Goal: Task Accomplishment & Management: Use online tool/utility

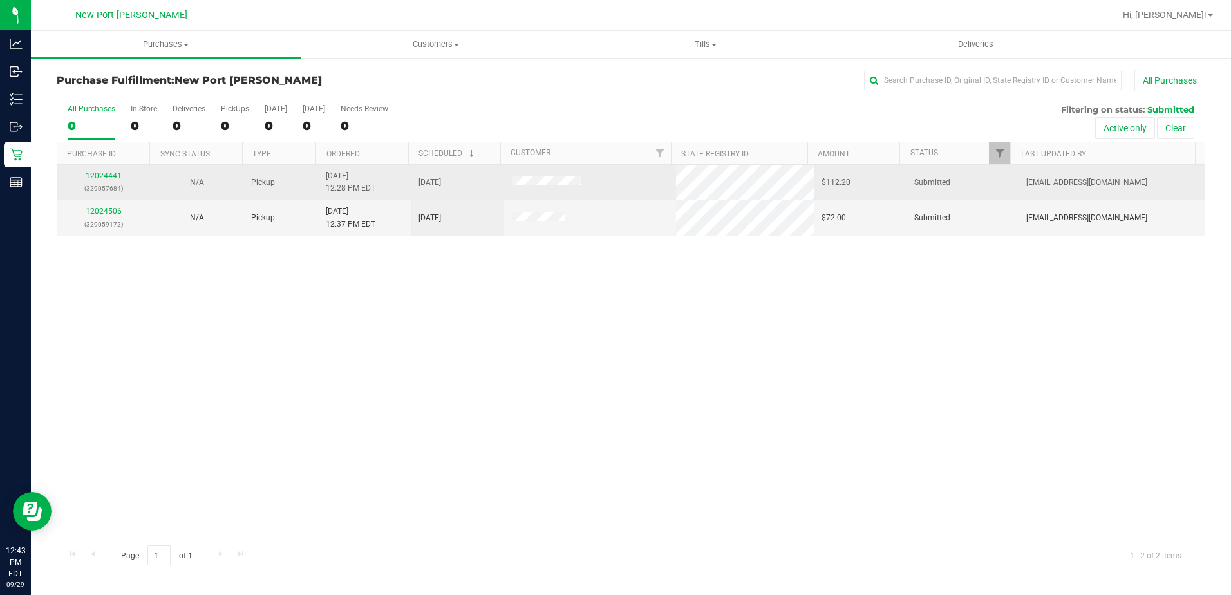
click at [98, 176] on link "12024441" at bounding box center [104, 175] width 36 height 9
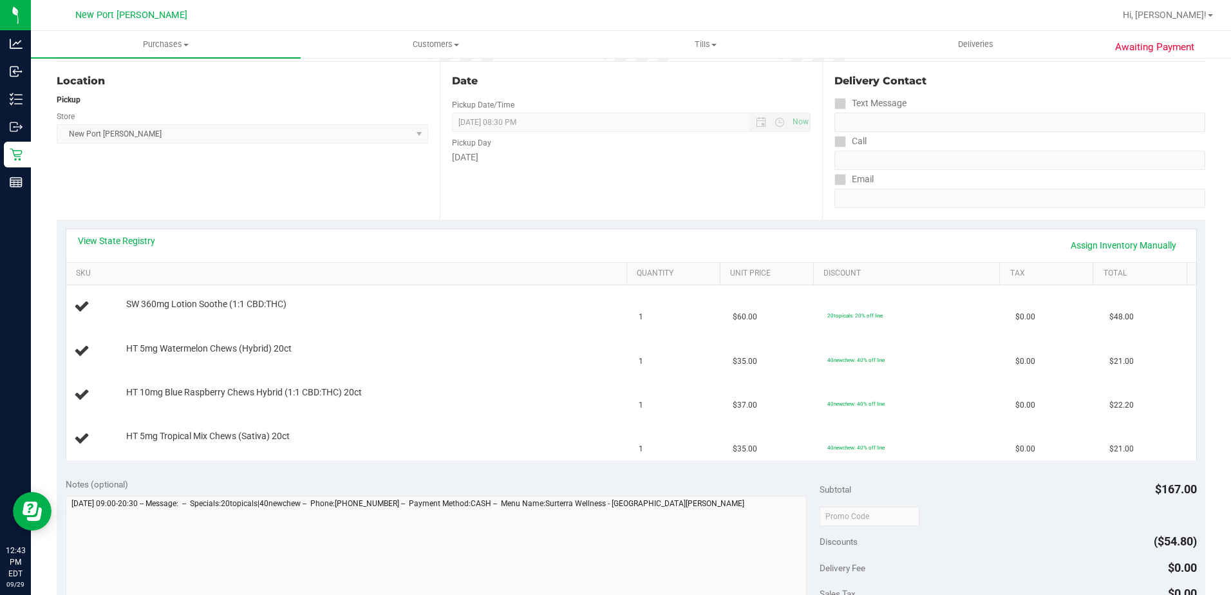
scroll to position [129, 0]
click at [111, 235] on link "View State Registry" at bounding box center [116, 239] width 77 height 13
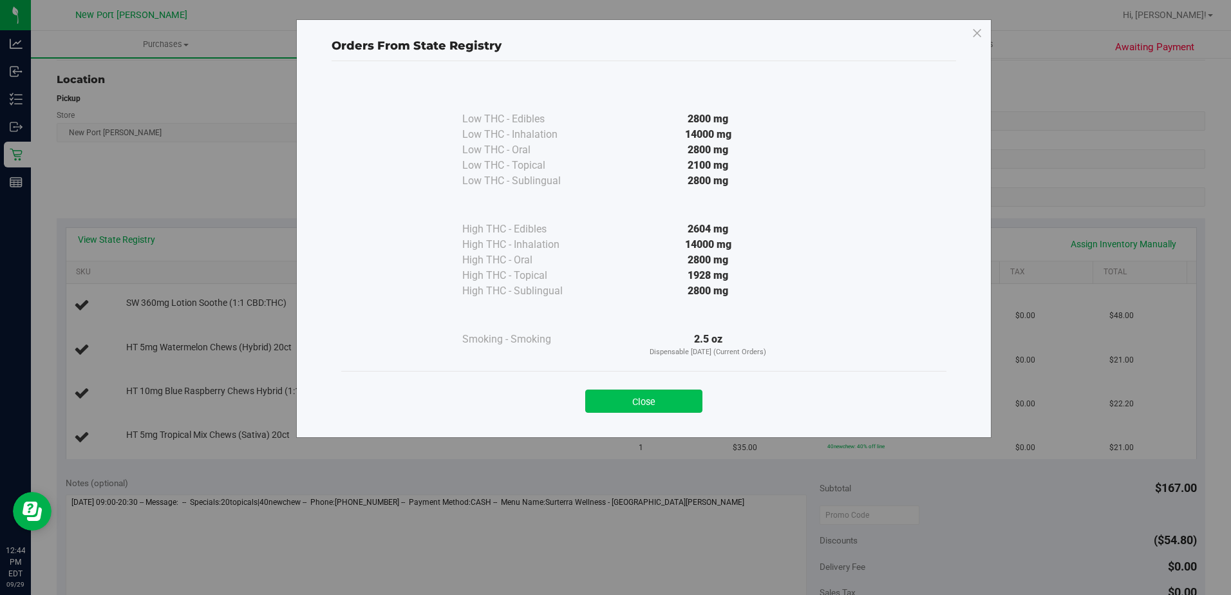
click at [637, 400] on button "Close" at bounding box center [643, 401] width 117 height 23
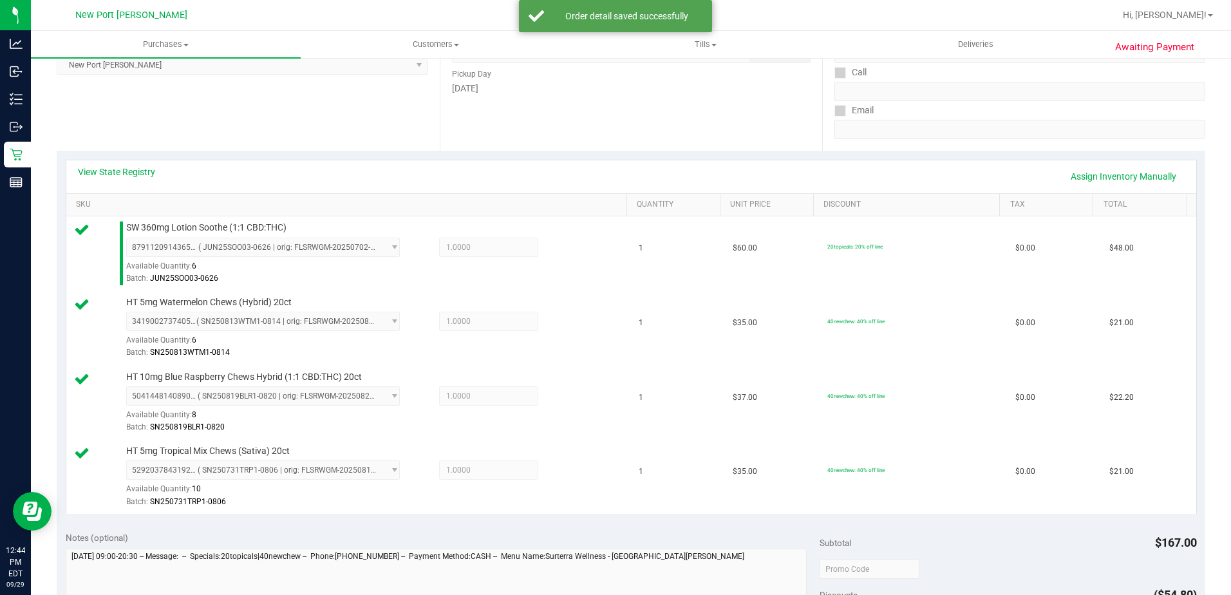
scroll to position [386, 0]
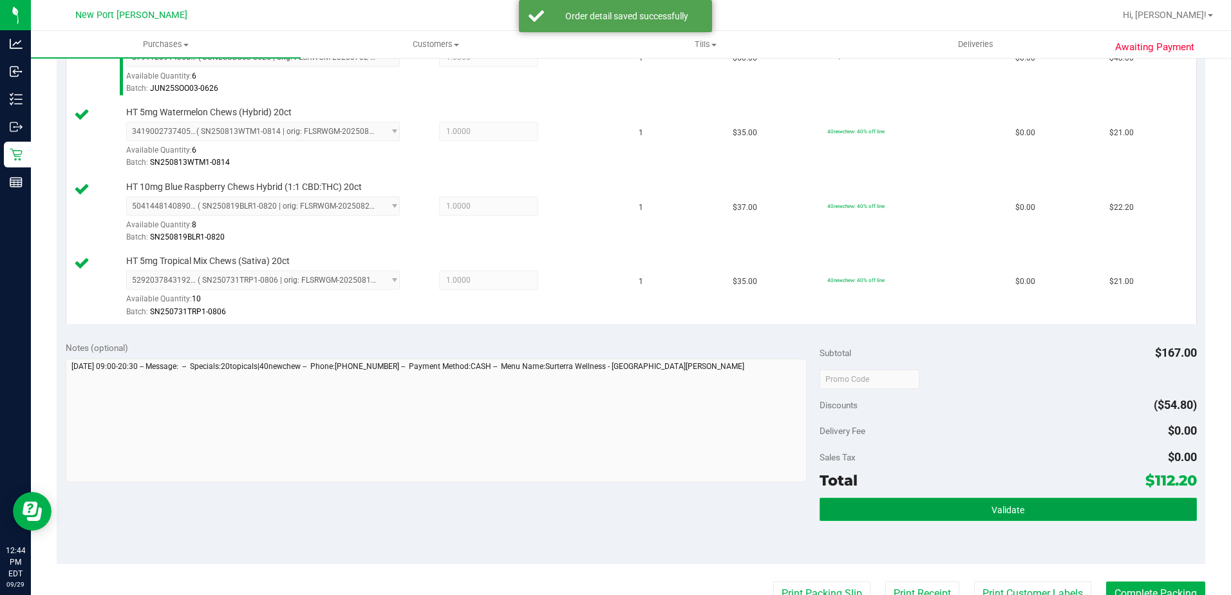
click at [1006, 510] on span "Validate" at bounding box center [1008, 510] width 33 height 10
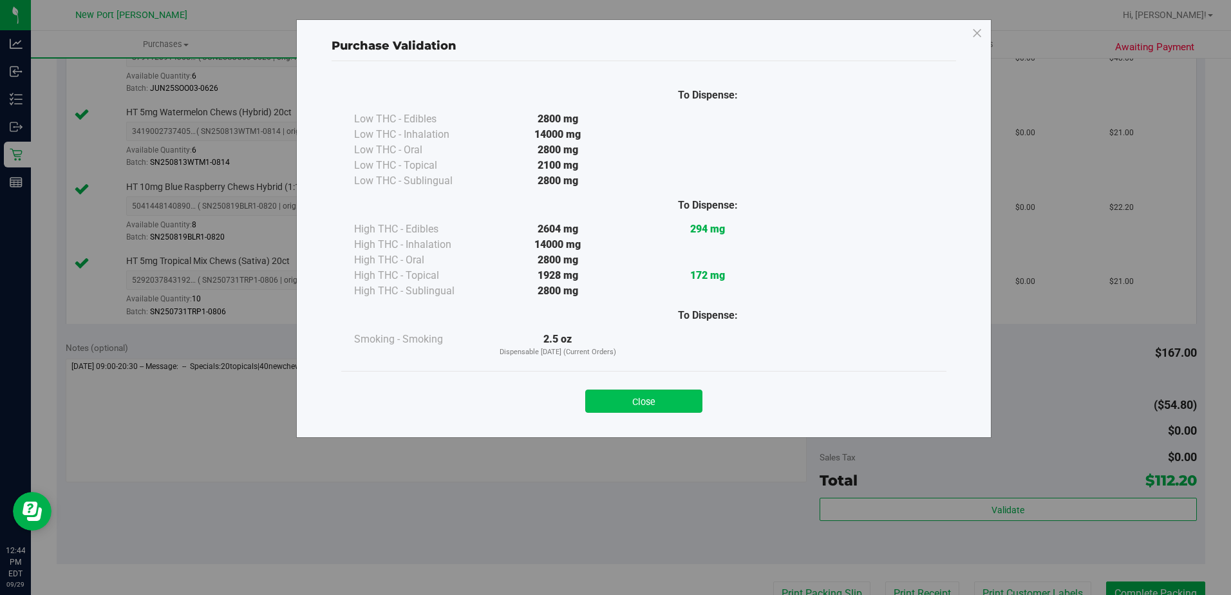
click at [670, 407] on button "Close" at bounding box center [643, 401] width 117 height 23
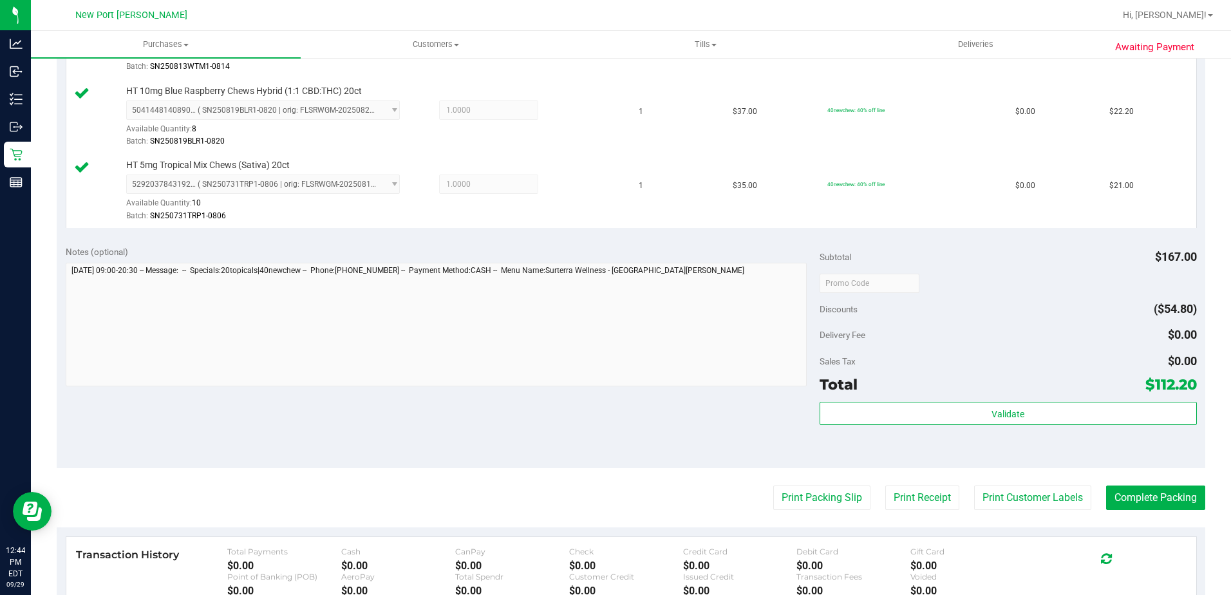
scroll to position [579, 0]
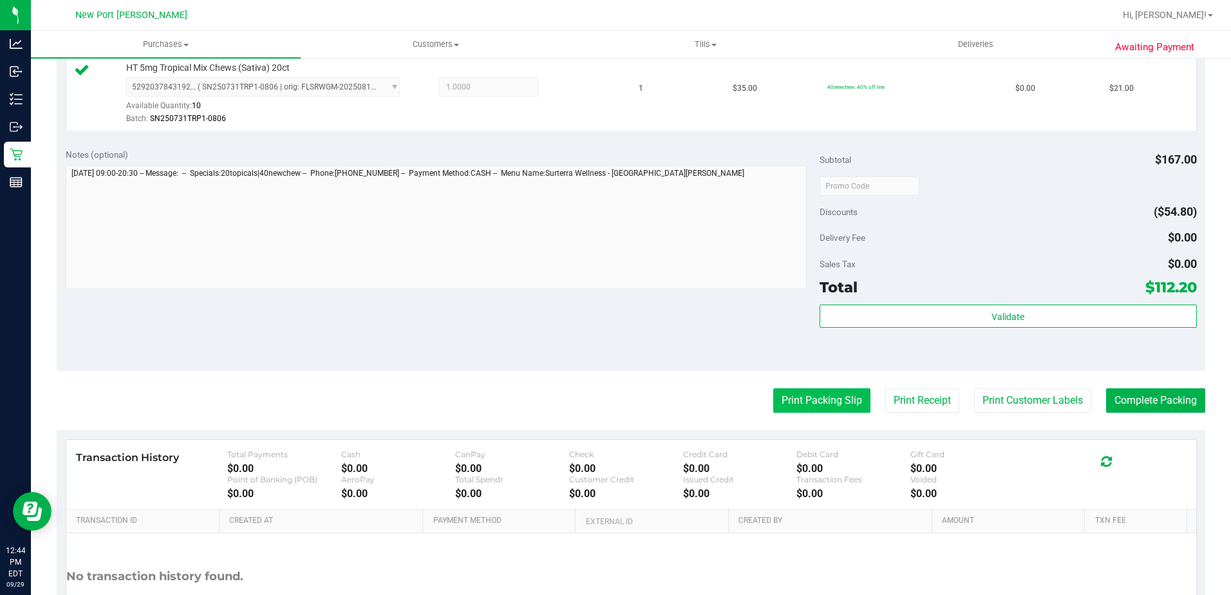
click at [801, 402] on button "Print Packing Slip" at bounding box center [821, 400] width 97 height 24
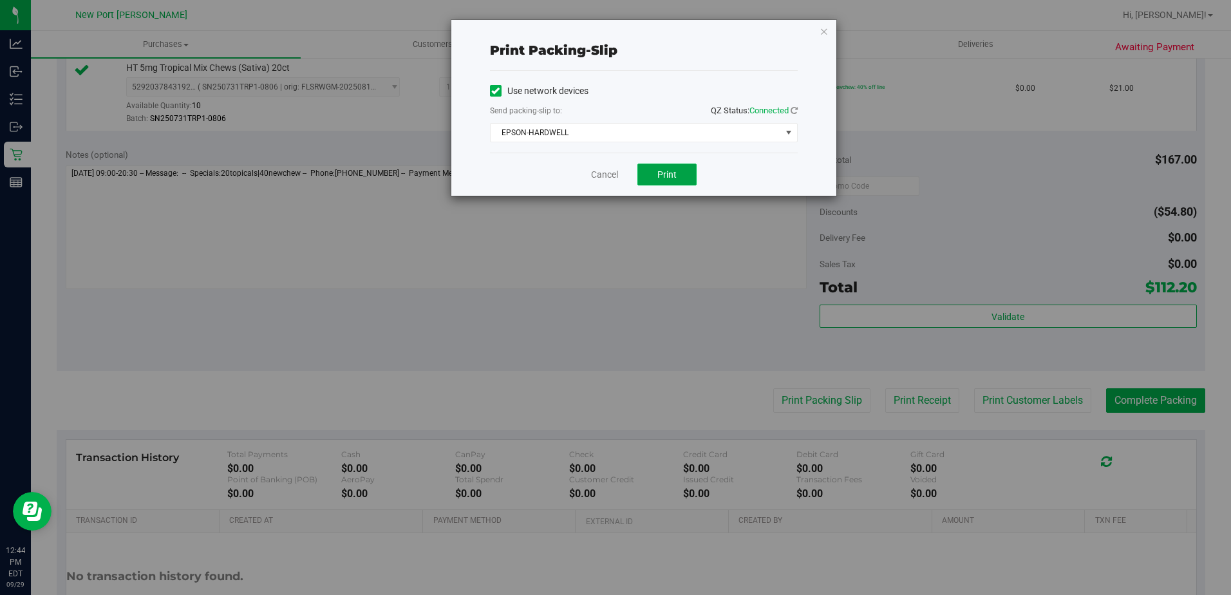
click at [663, 173] on span "Print" at bounding box center [666, 174] width 19 height 10
click at [601, 173] on link "Cancel" at bounding box center [604, 175] width 27 height 14
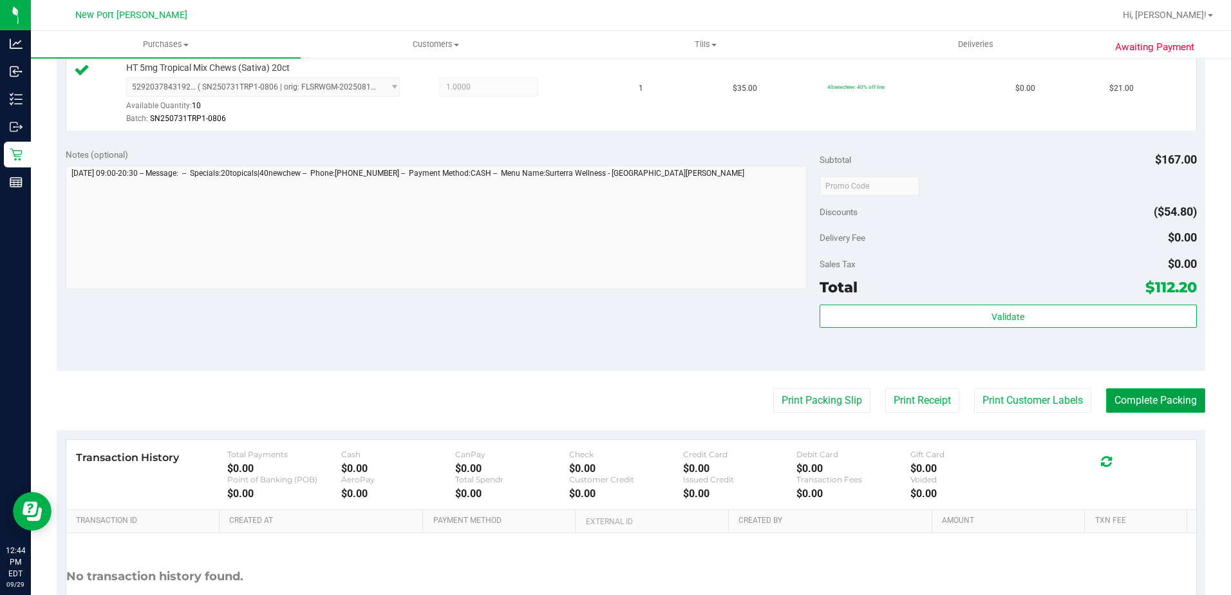
click at [1165, 405] on button "Complete Packing" at bounding box center [1155, 400] width 99 height 24
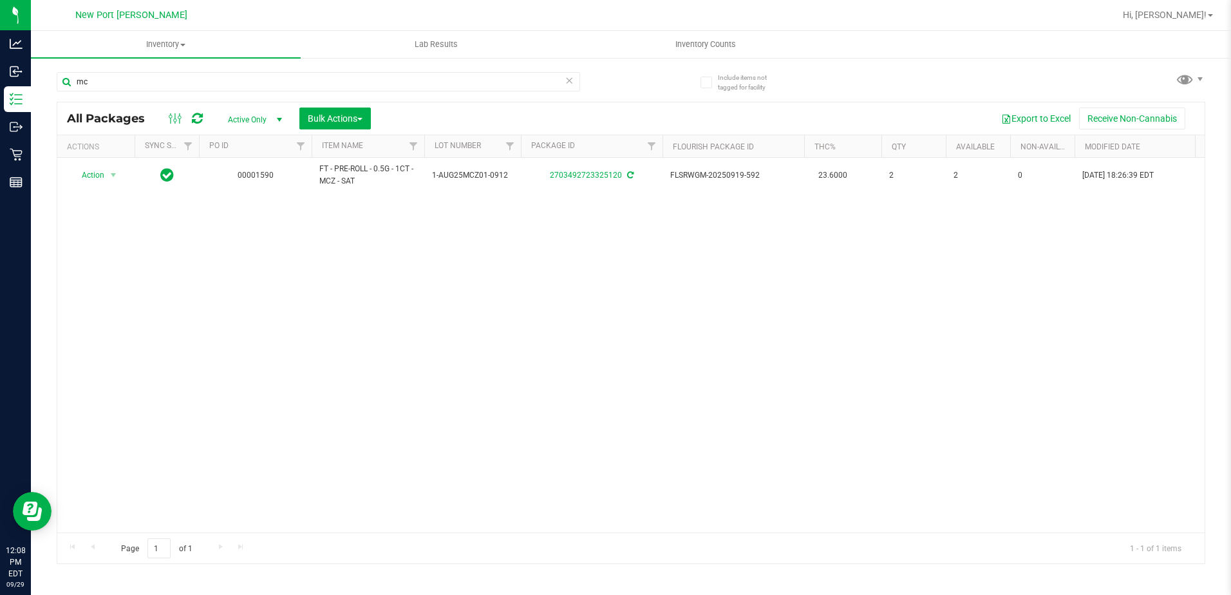
type input "m"
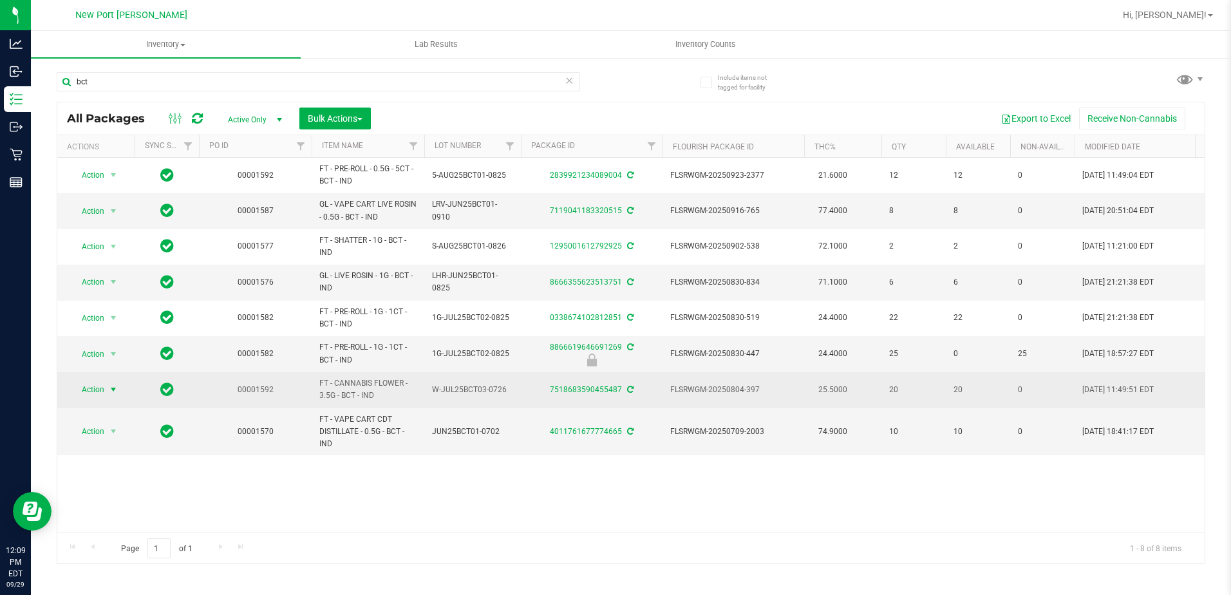
type input "bct"
click at [115, 390] on span "select" at bounding box center [113, 389] width 10 height 10
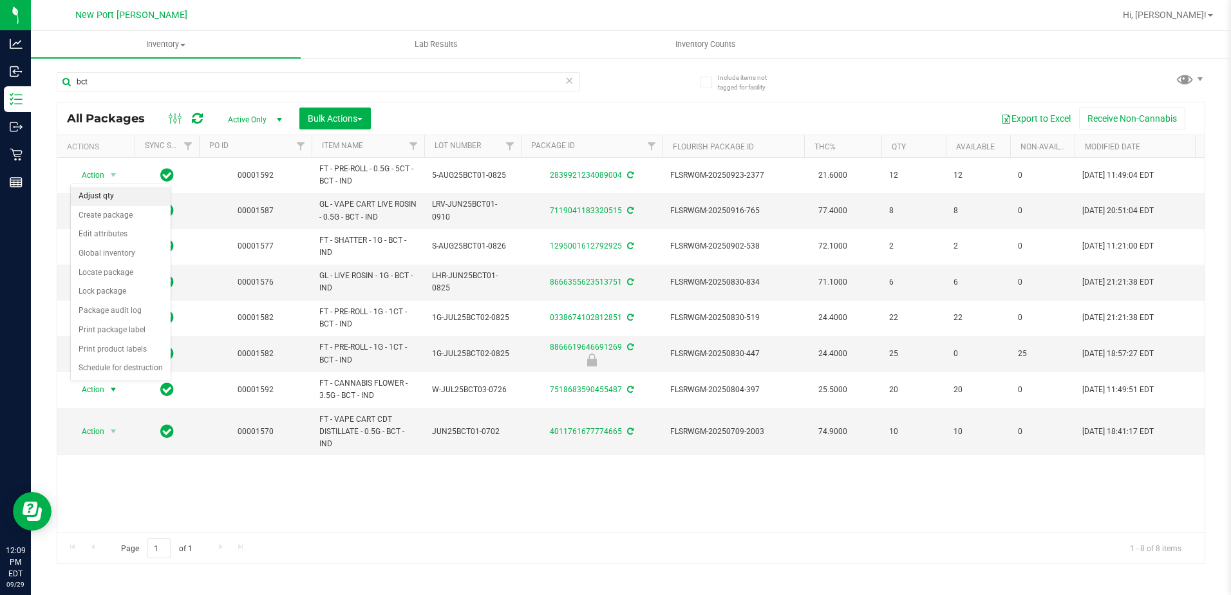
click at [104, 197] on li "Adjust qty" at bounding box center [121, 196] width 100 height 19
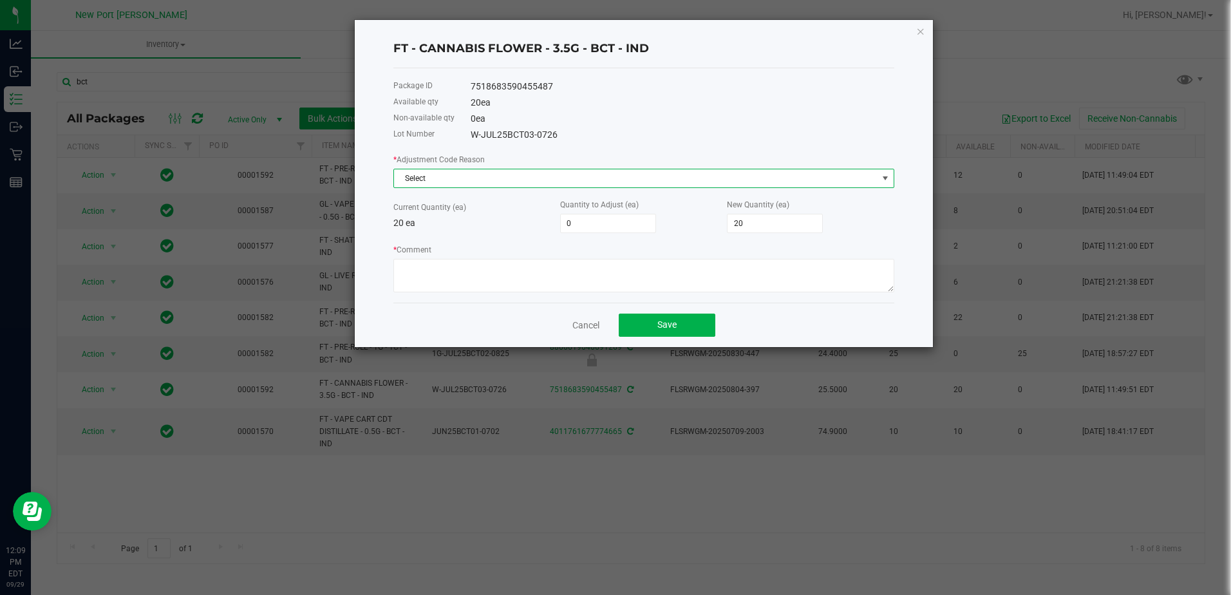
click at [500, 177] on span "Select" at bounding box center [636, 178] width 484 height 18
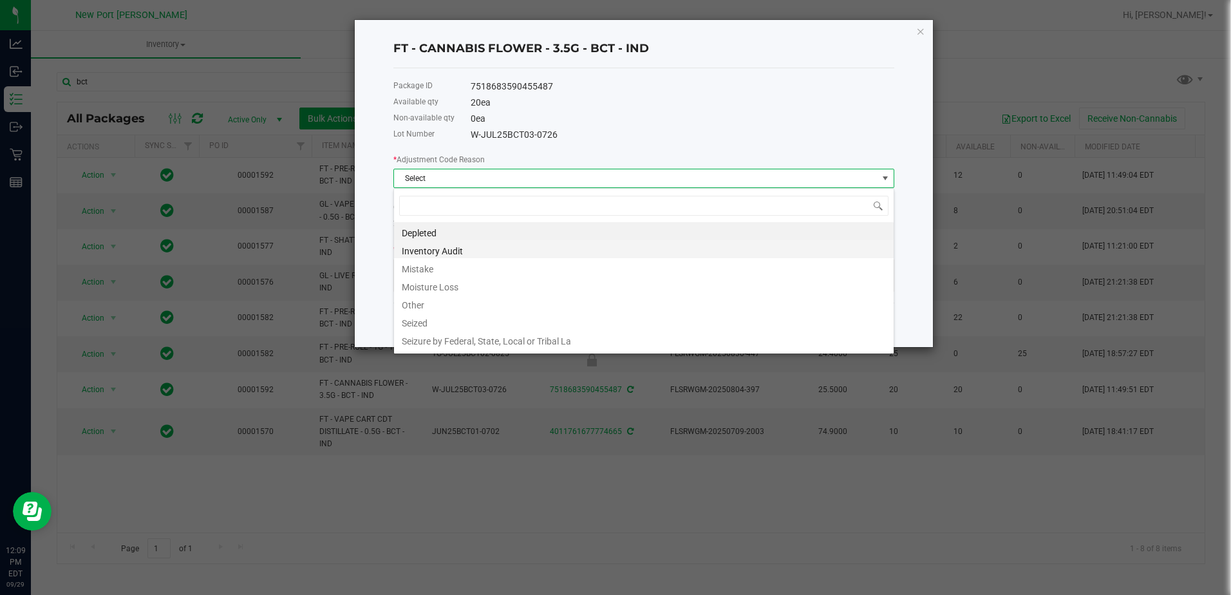
click at [441, 247] on li "Inventory Audit" at bounding box center [644, 249] width 500 height 18
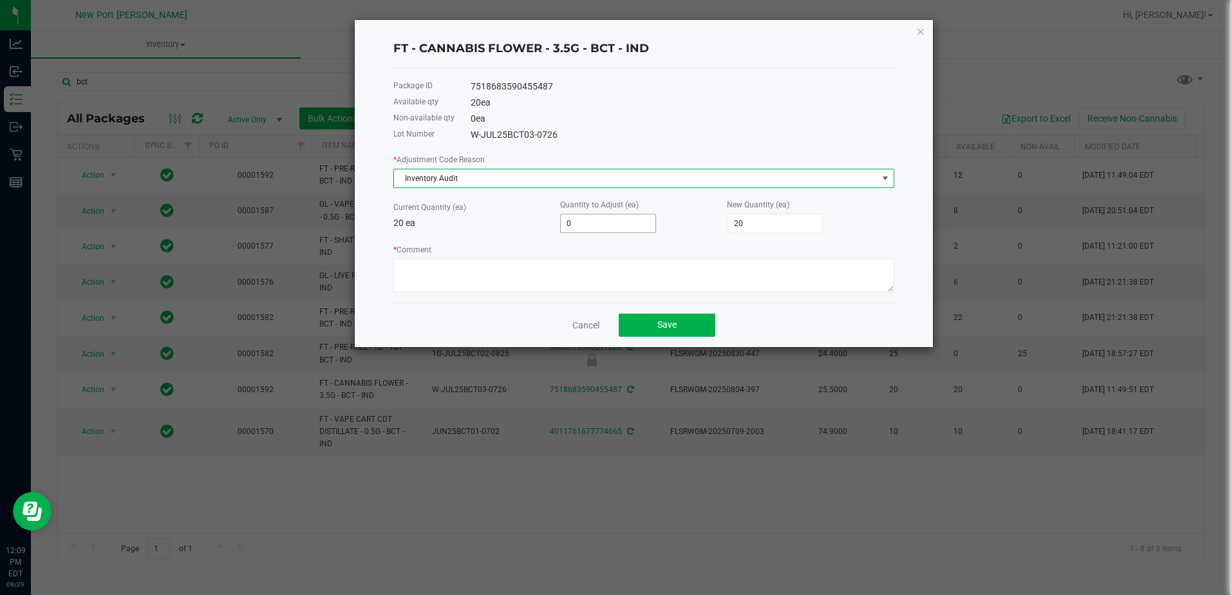
click at [612, 215] on input "0" at bounding box center [608, 223] width 95 height 18
type input "2"
type input "22"
type input "2"
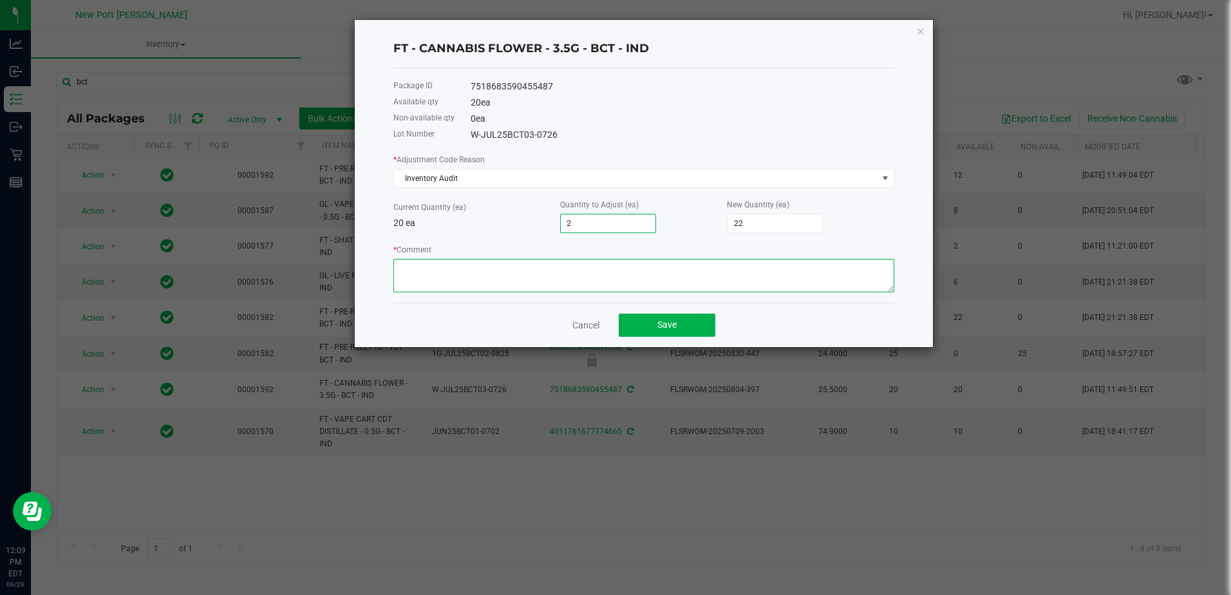
click at [592, 272] on textarea "* Comment" at bounding box center [643, 275] width 501 height 33
type textarea "PO Variance. +2 on arrival."
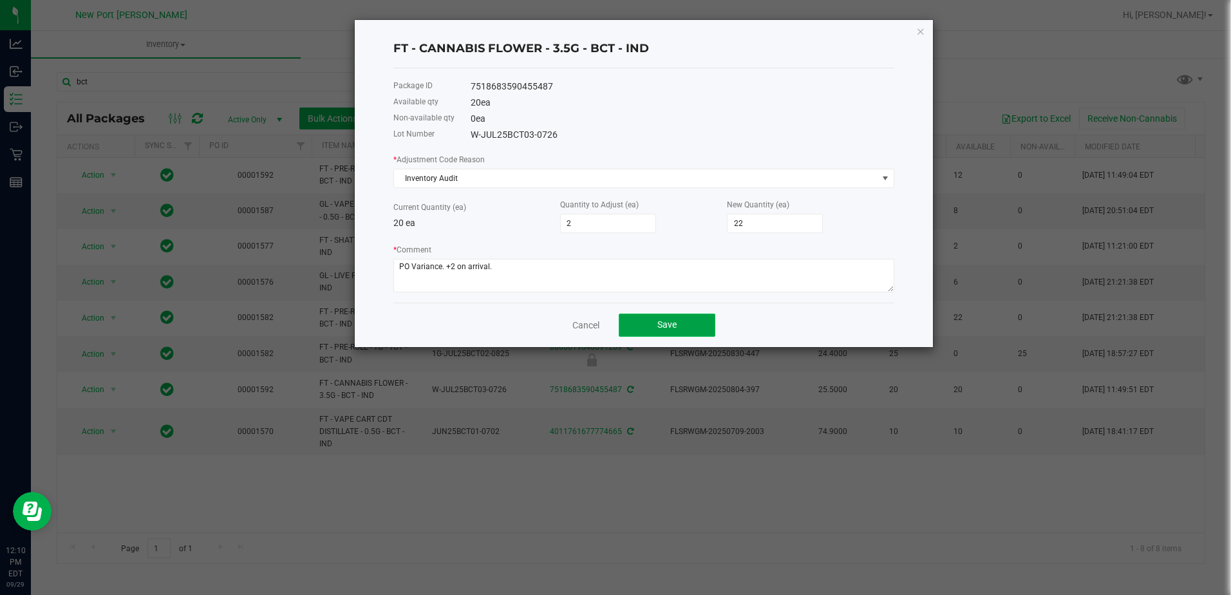
click at [675, 333] on button "Save" at bounding box center [667, 325] width 97 height 23
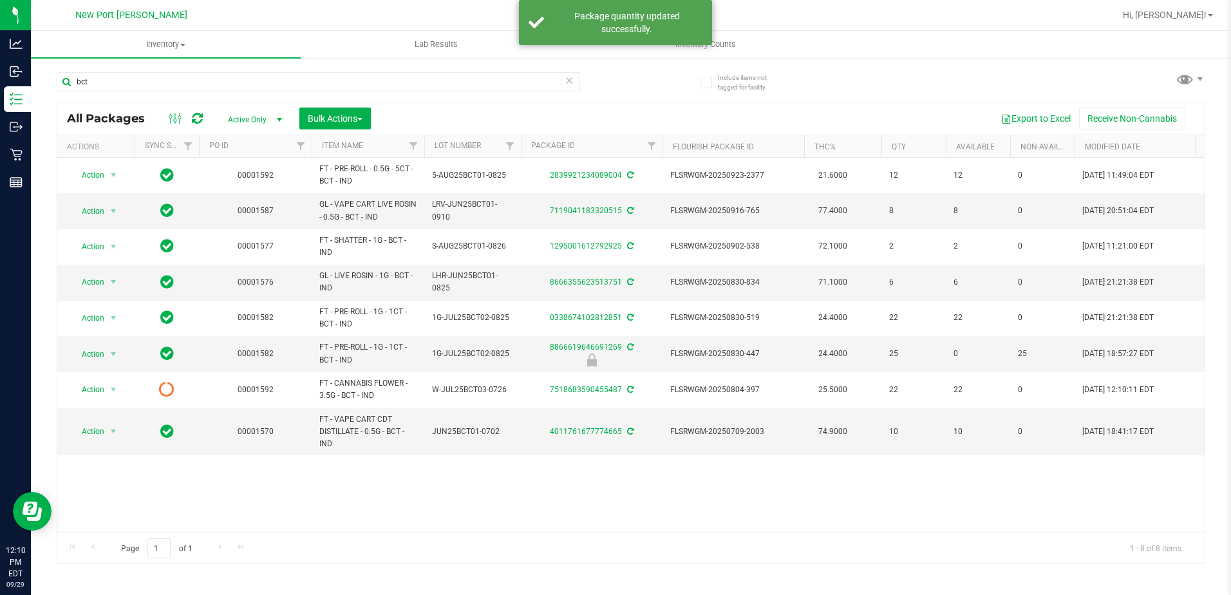
click at [197, 121] on icon at bounding box center [197, 118] width 11 height 13
